Goal: Find specific page/section: Find specific page/section

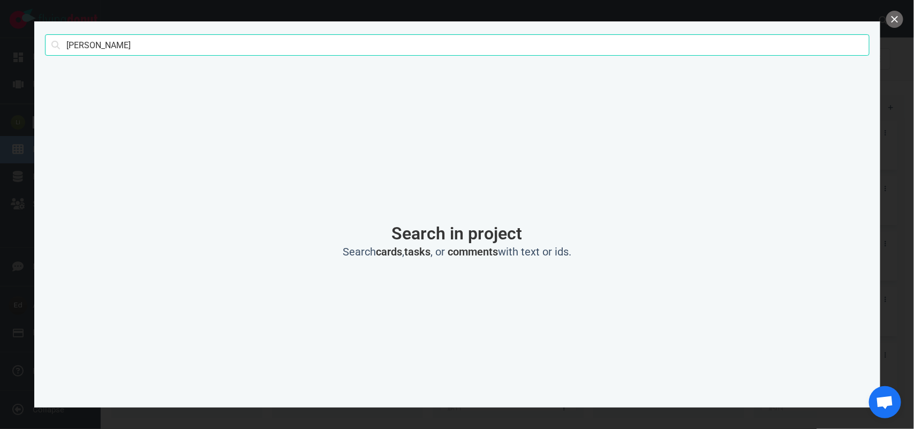
scroll to position [402, 0]
click at [73, 49] on input "tarantino" at bounding box center [457, 44] width 824 height 21
type input "[PERSON_NAME]"
click button "Search" at bounding box center [0, 0] width 0 height 0
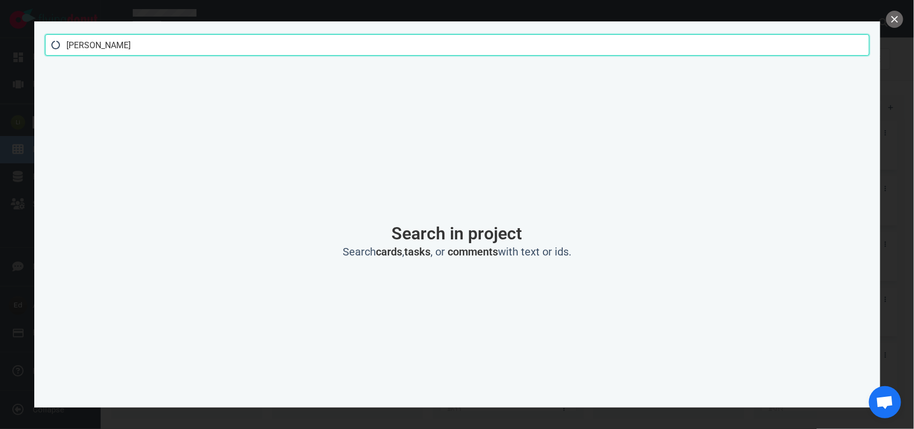
click at [135, 52] on input "[PERSON_NAME]" at bounding box center [457, 44] width 824 height 21
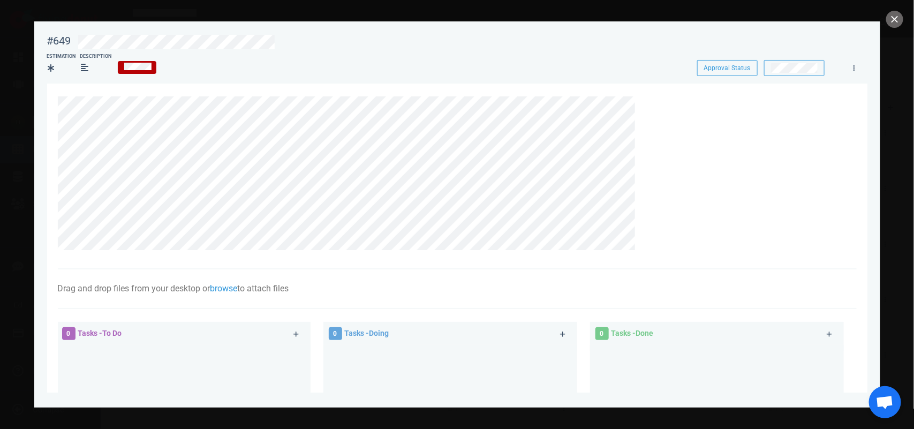
click at [41, 180] on section "#649 Approval Status Estimation Description Approval Status Drag and drop files…" at bounding box center [457, 209] width 846 height 377
click at [893, 20] on button "close" at bounding box center [894, 19] width 17 height 17
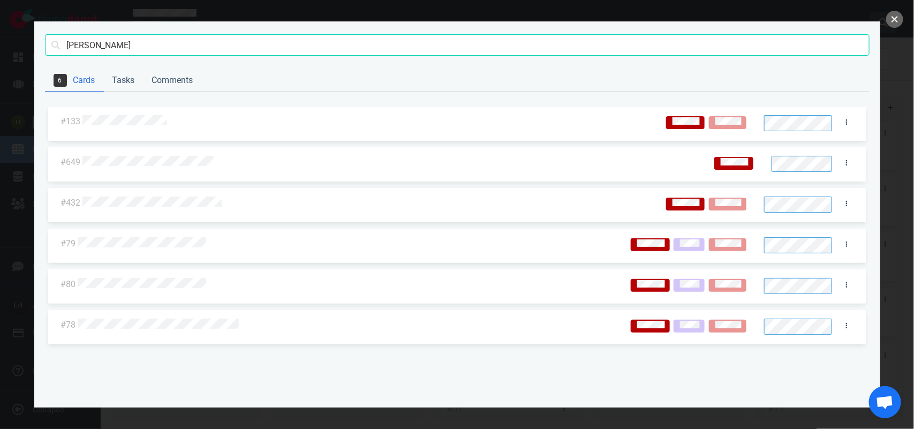
click at [890, 25] on button "close" at bounding box center [894, 19] width 17 height 17
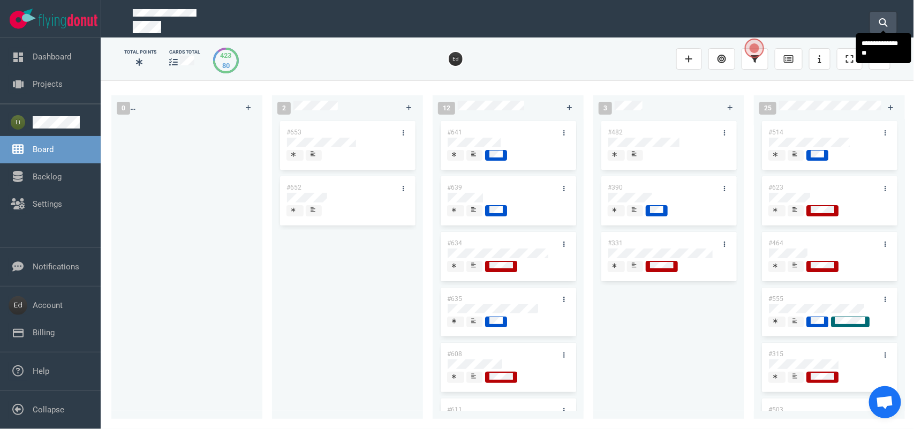
click at [888, 20] on button at bounding box center [883, 22] width 27 height 21
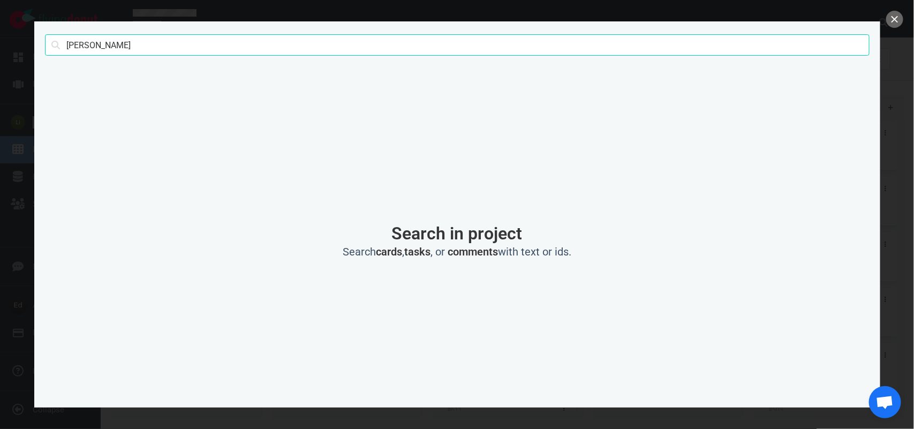
click at [94, 46] on input "[PERSON_NAME]" at bounding box center [457, 44] width 824 height 21
type input "[PERSON_NAME]"
click button "Search" at bounding box center [0, 0] width 0 height 0
